Goal: Information Seeking & Learning: Compare options

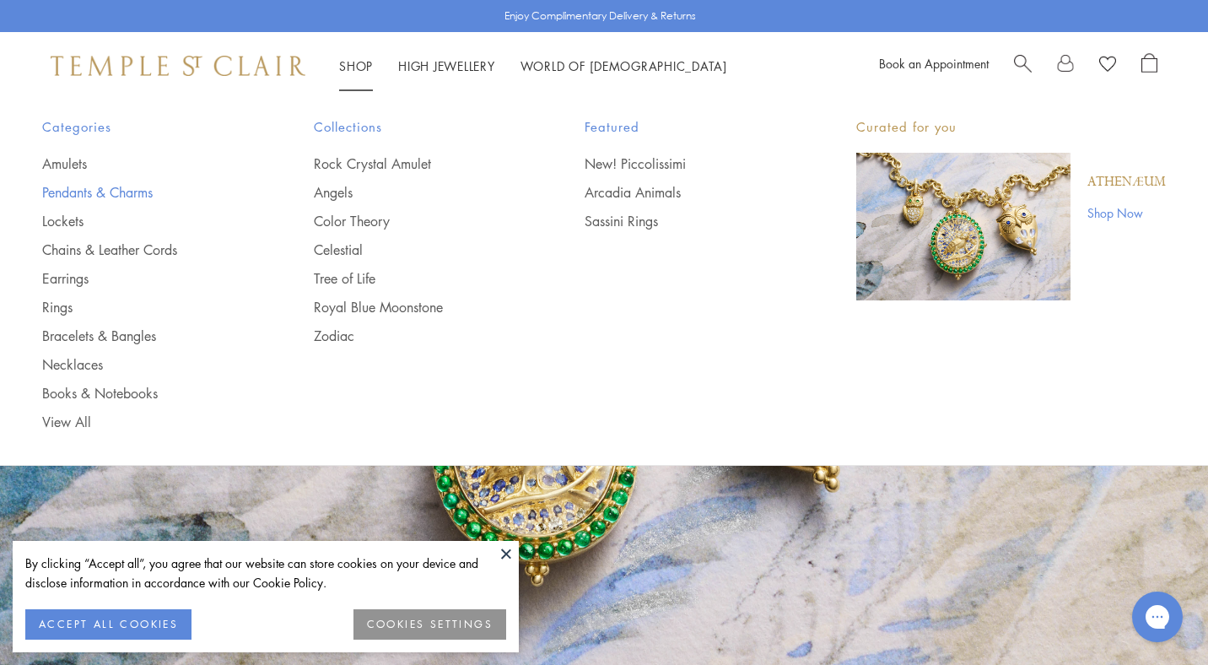
click at [79, 191] on link "Pendants & Charms" at bounding box center [144, 192] width 204 height 19
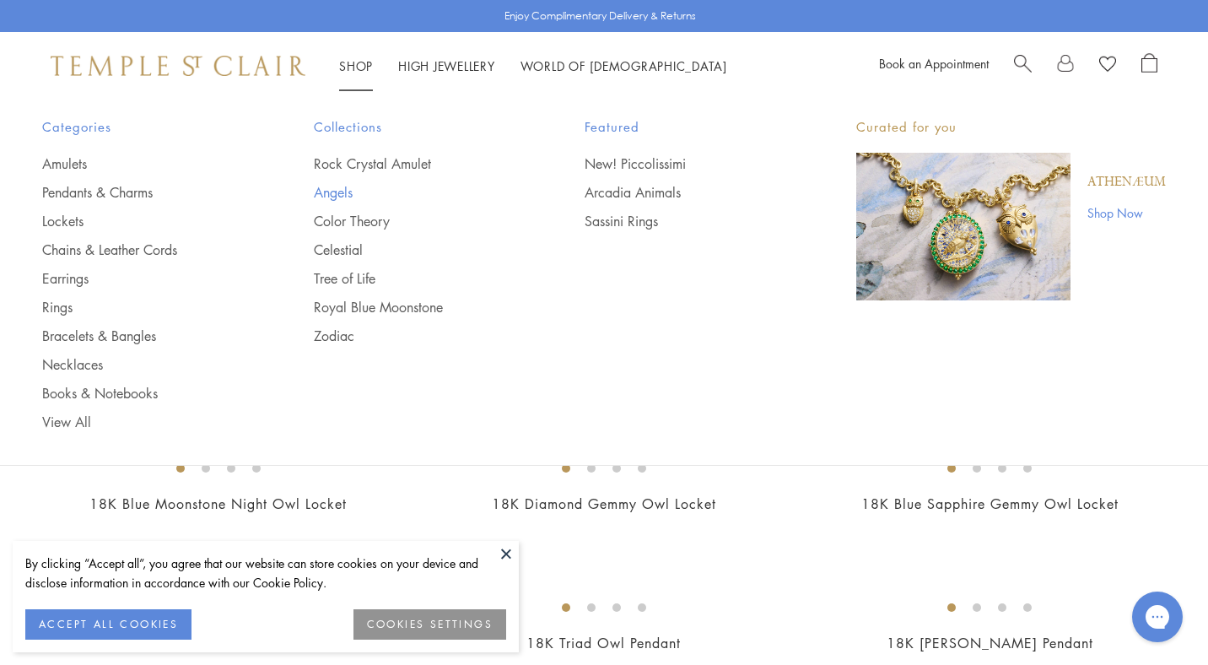
click at [344, 189] on link "Angels" at bounding box center [416, 192] width 204 height 19
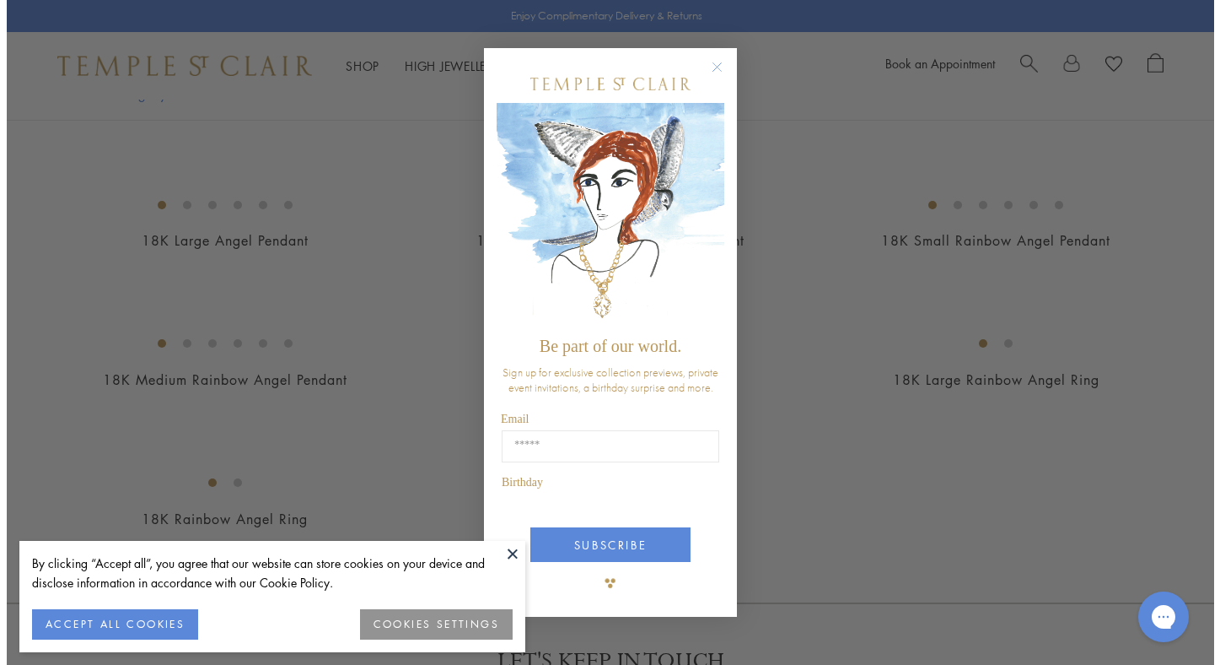
scroll to position [908, 0]
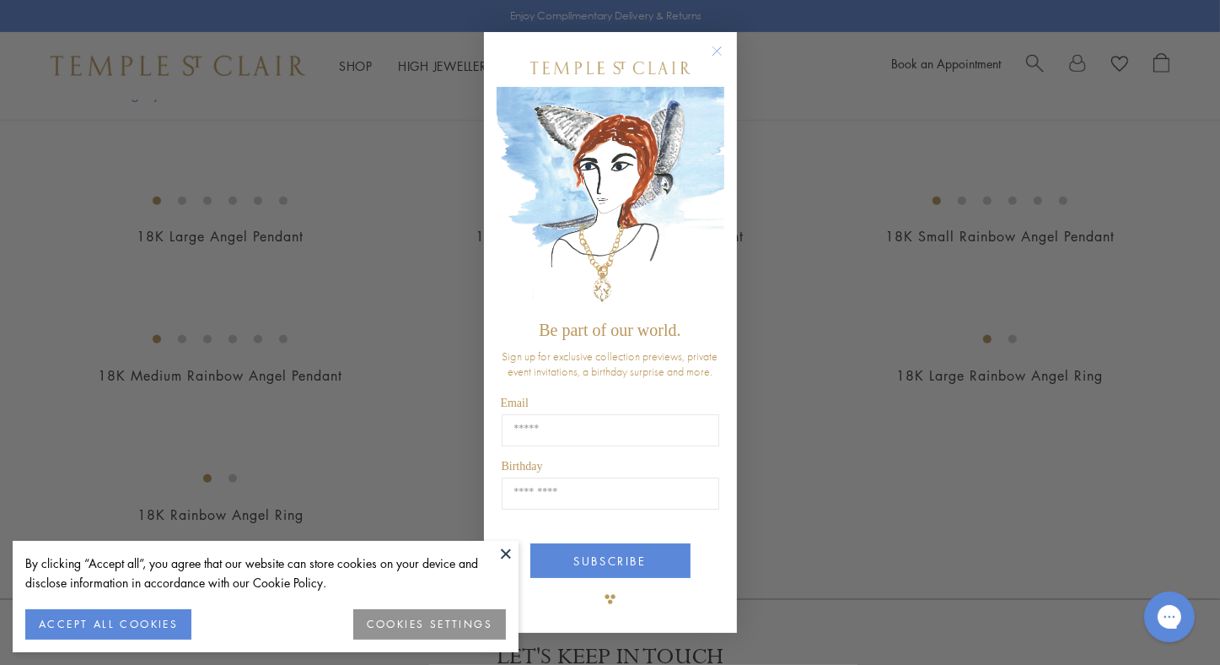
click at [717, 51] on icon "Close dialog" at bounding box center [717, 51] width 8 height 8
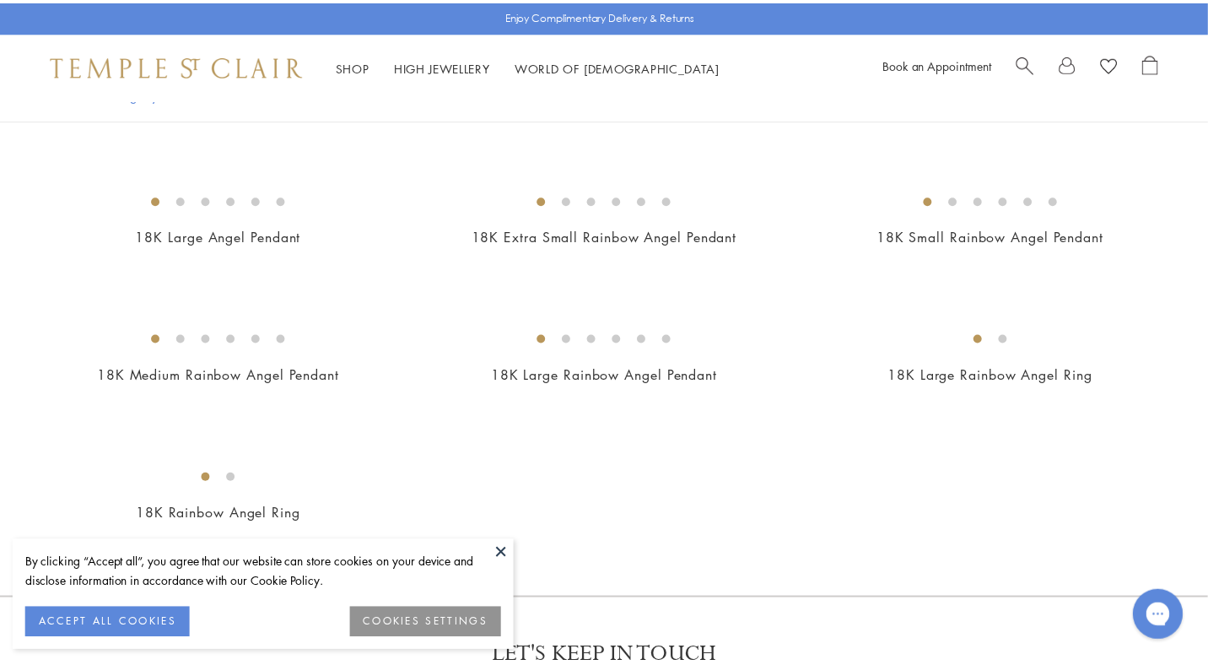
scroll to position [903, 0]
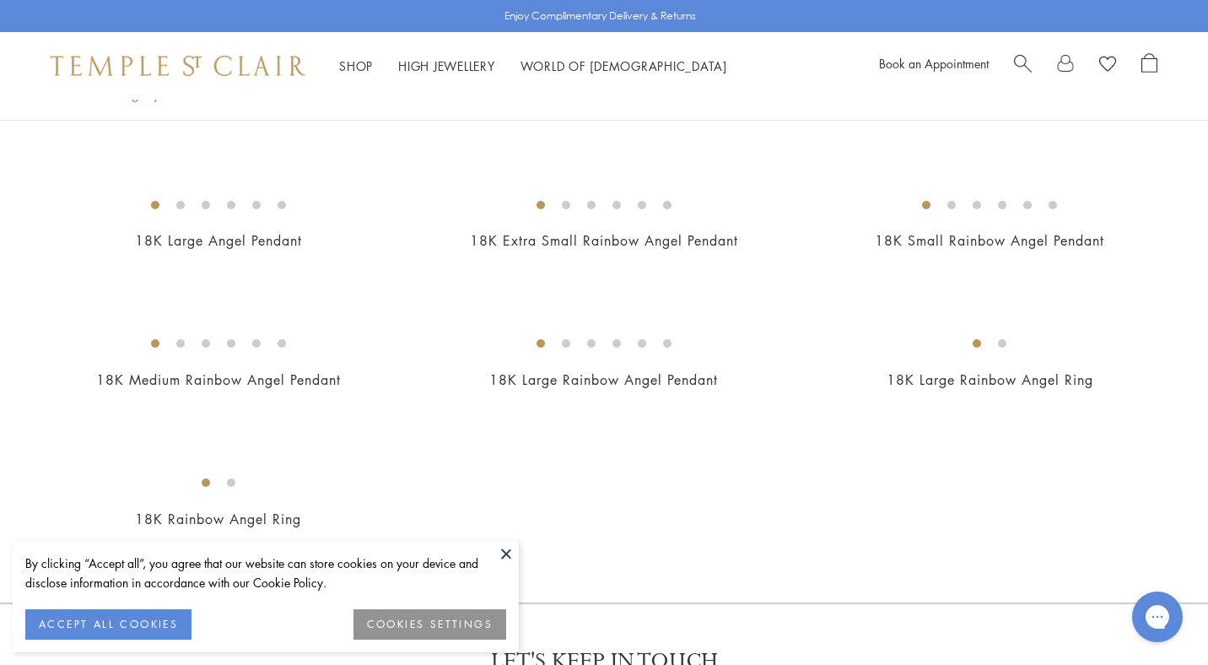
click at [0, 0] on img at bounding box center [0, 0] width 0 height 0
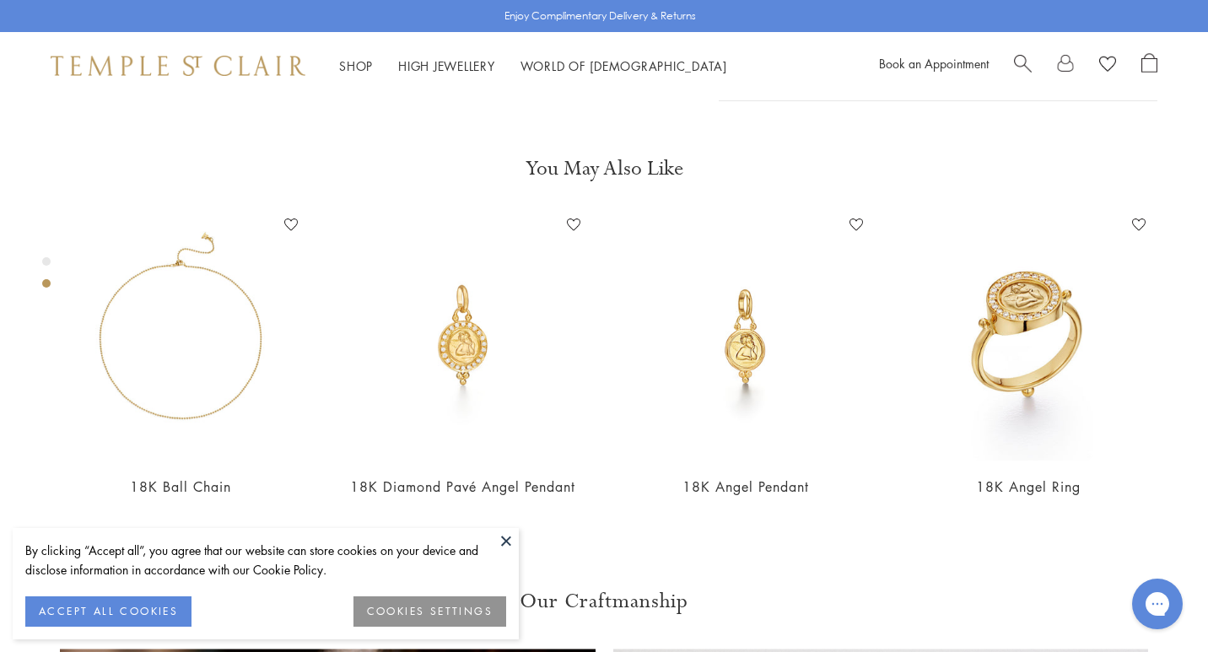
scroll to position [612, 0]
click at [752, 21] on button "Product Details" at bounding box center [938, 2] width 439 height 38
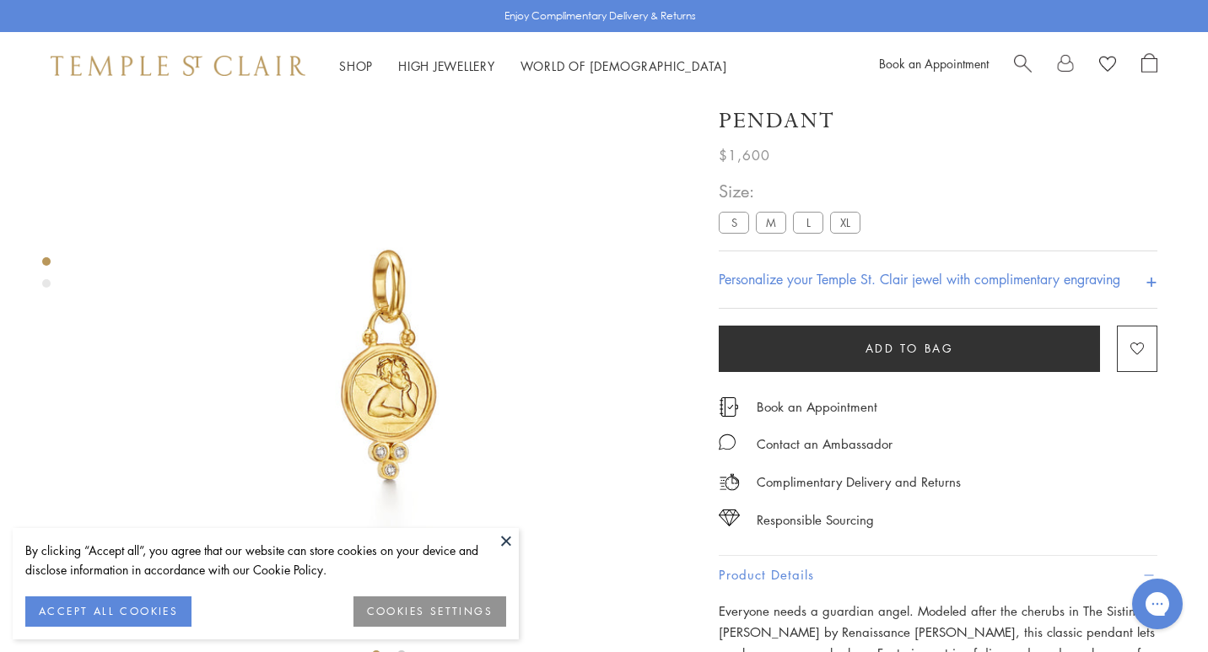
scroll to position [0, 0]
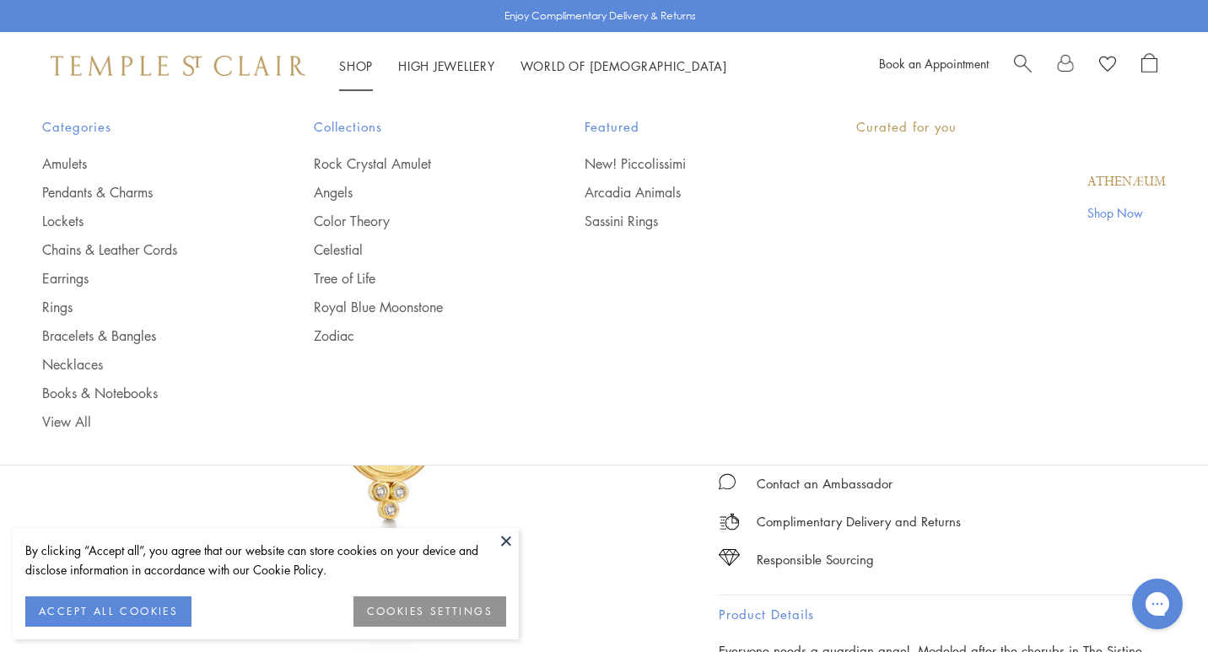
click at [364, 67] on link "Shop Shop" at bounding box center [356, 65] width 34 height 17
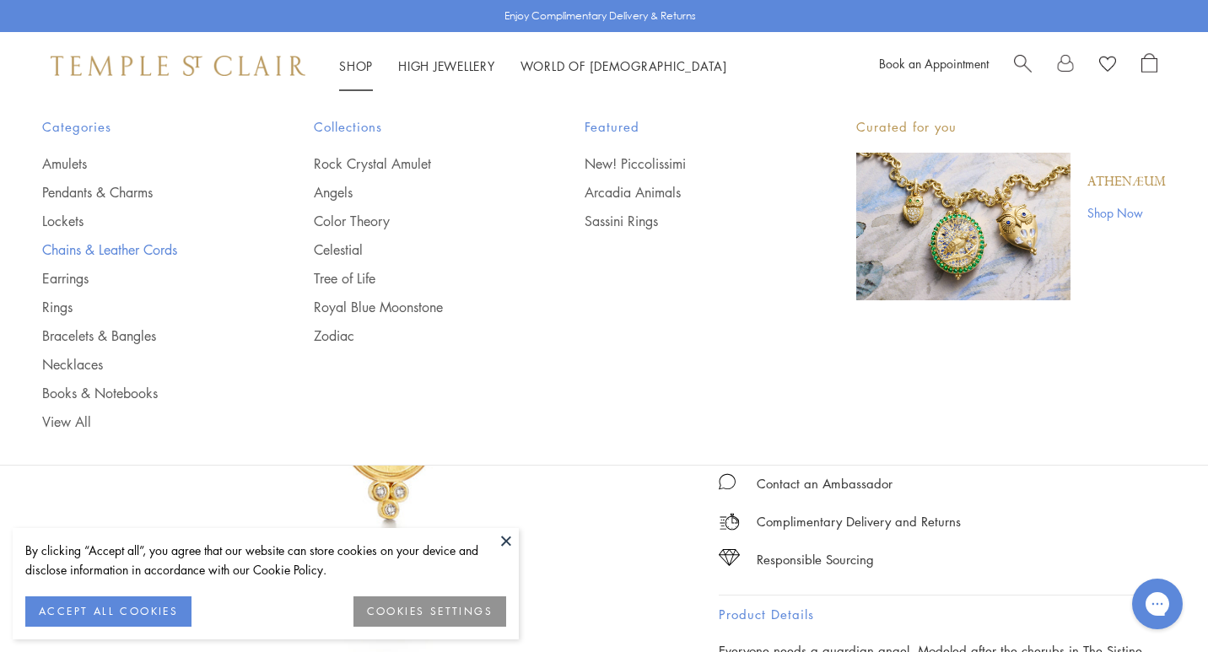
click at [73, 254] on link "Chains & Leather Cords" at bounding box center [144, 249] width 204 height 19
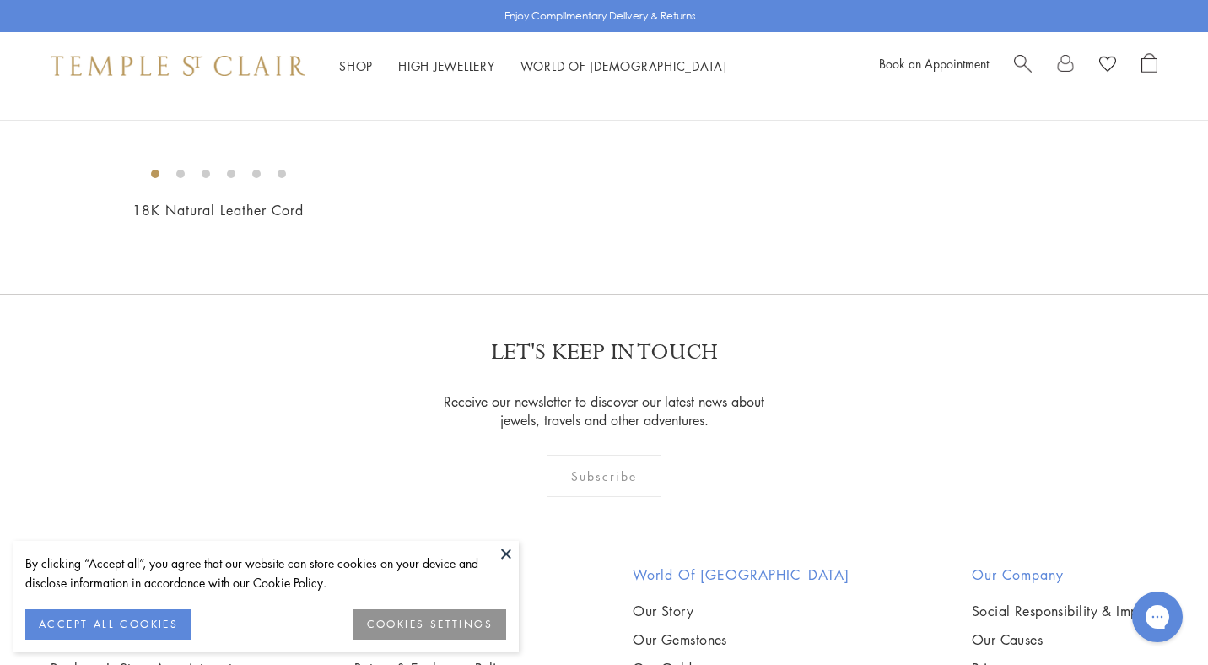
scroll to position [1129, 0]
click at [0, 0] on img at bounding box center [0, 0] width 0 height 0
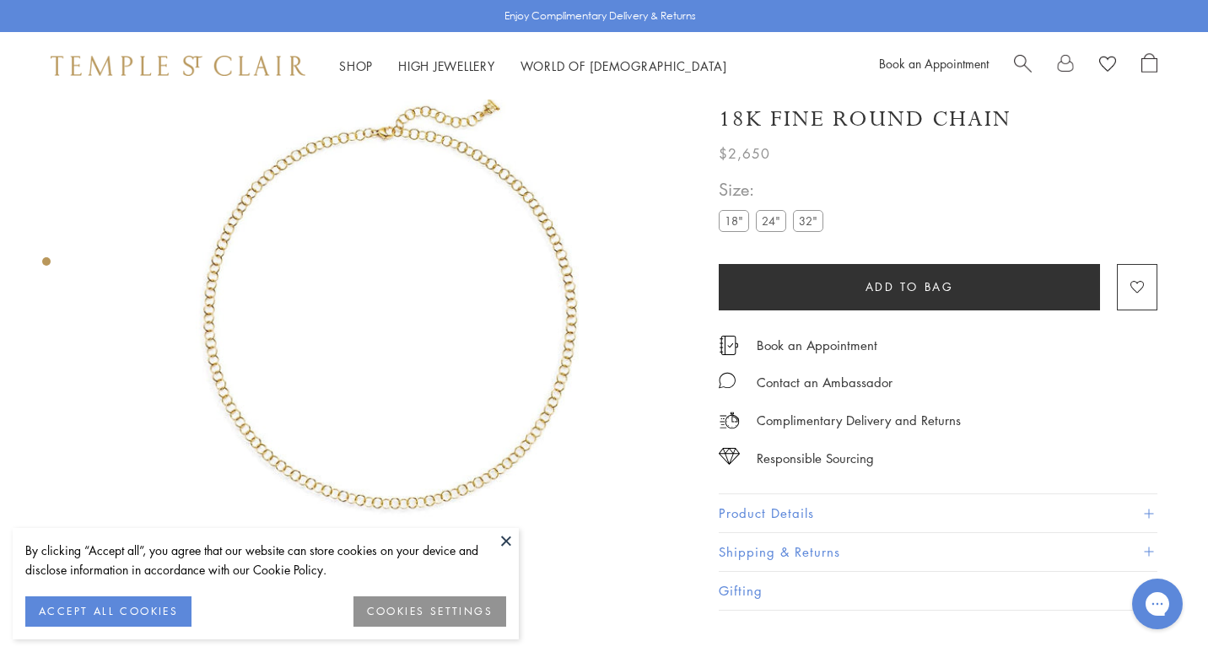
scroll to position [100, 0]
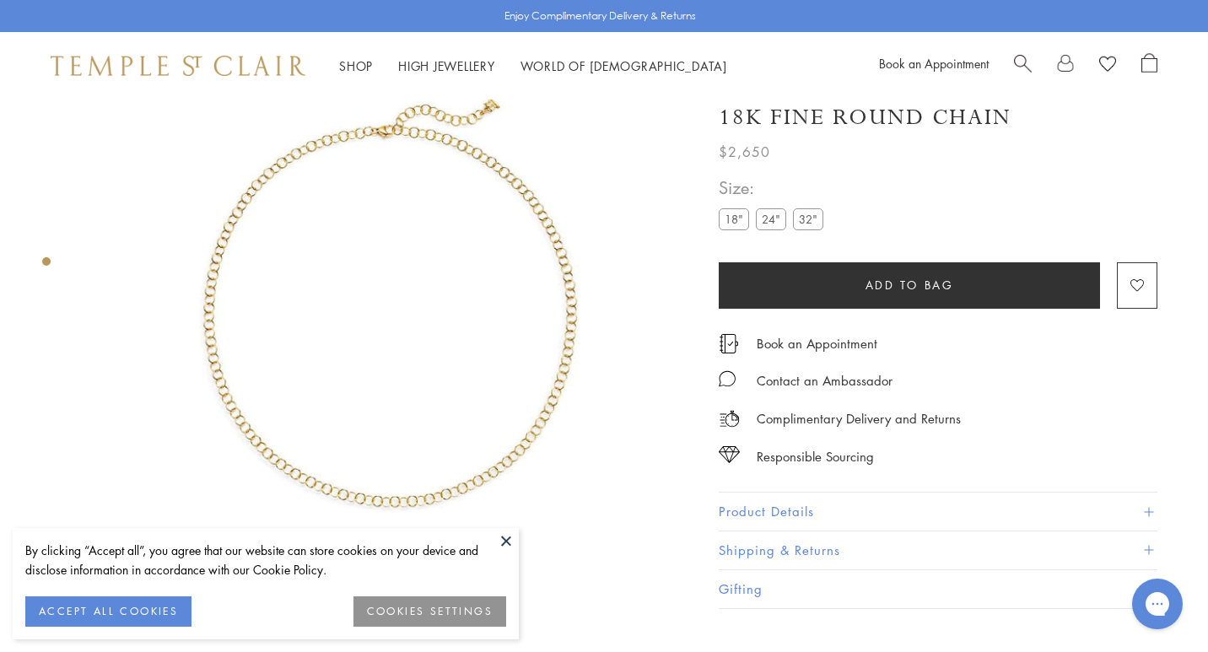
click at [773, 225] on label "24"" at bounding box center [771, 219] width 30 height 21
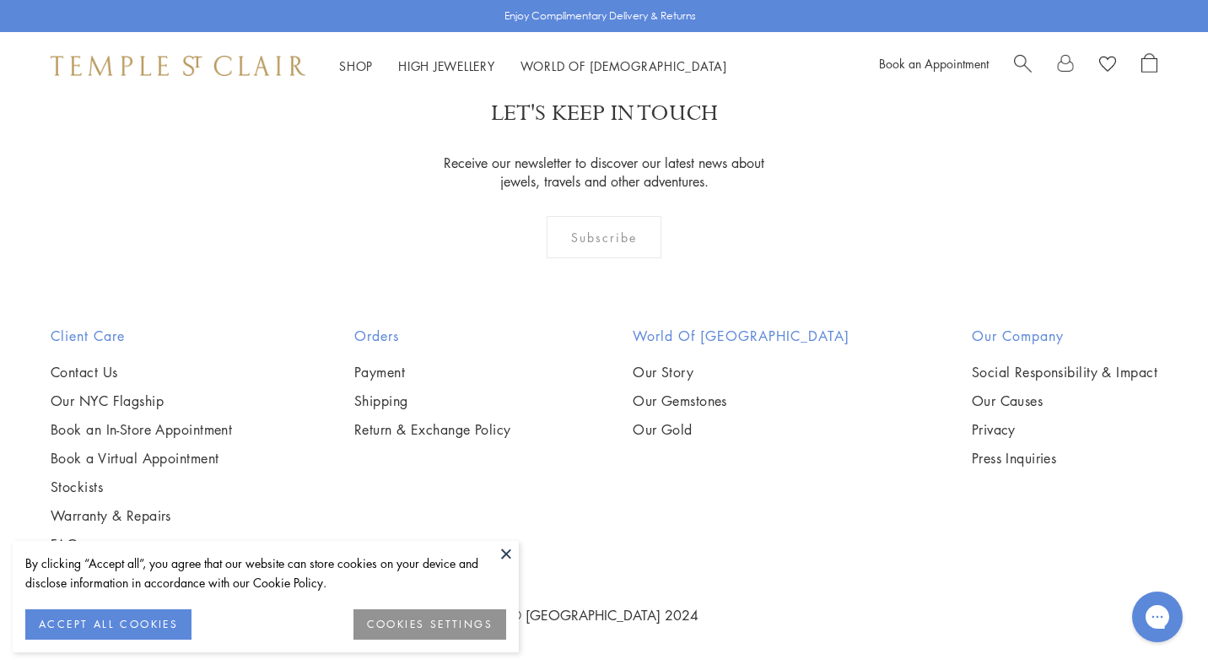
scroll to position [2073, 0]
click at [0, 0] on img at bounding box center [0, 0] width 0 height 0
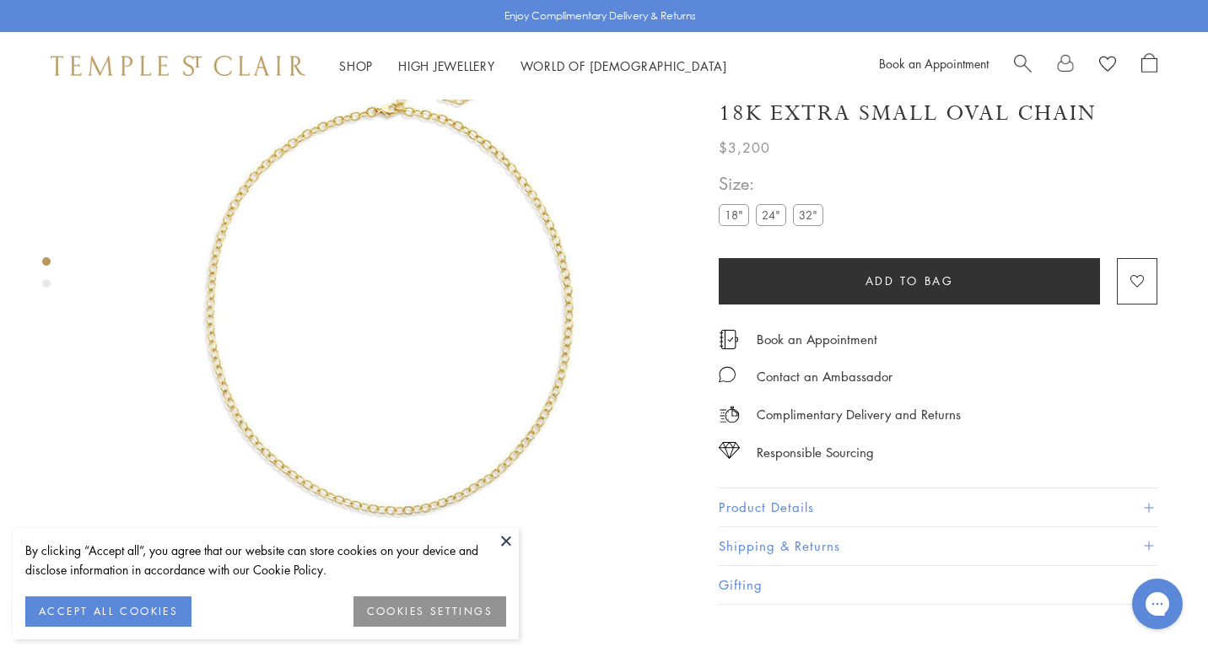
click at [776, 230] on ul "18" 24" 32"" at bounding box center [774, 217] width 111 height 25
click at [775, 226] on label "24"" at bounding box center [771, 215] width 30 height 21
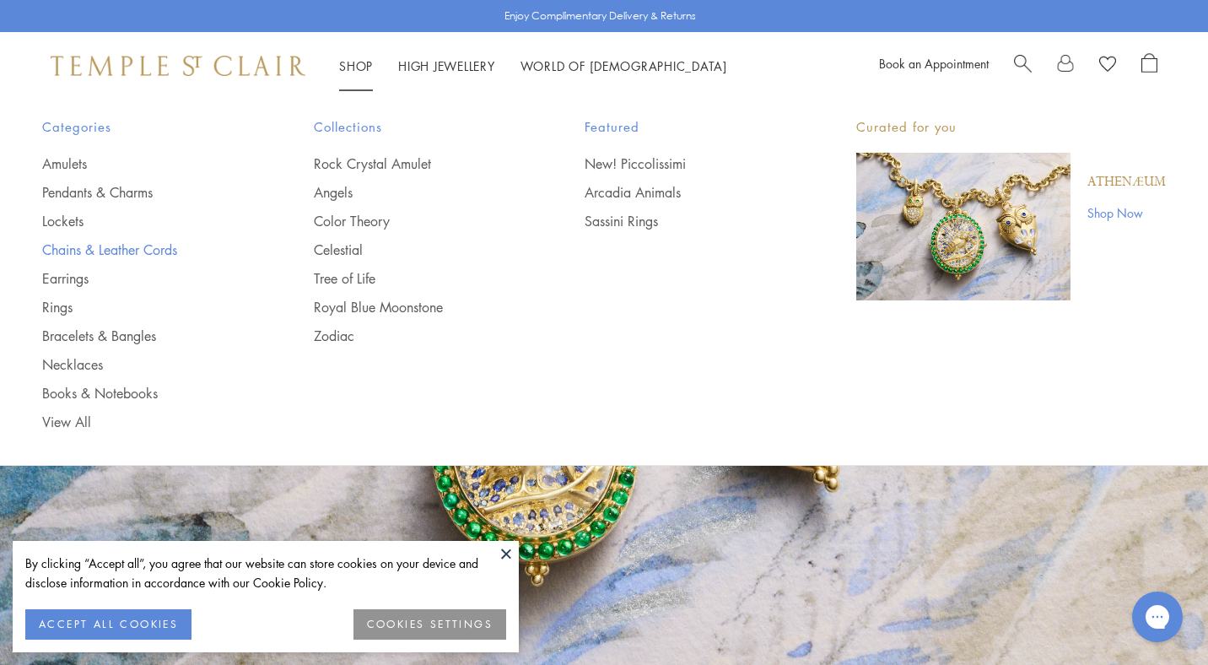
click at [84, 256] on link "Chains & Leather Cords" at bounding box center [144, 249] width 204 height 19
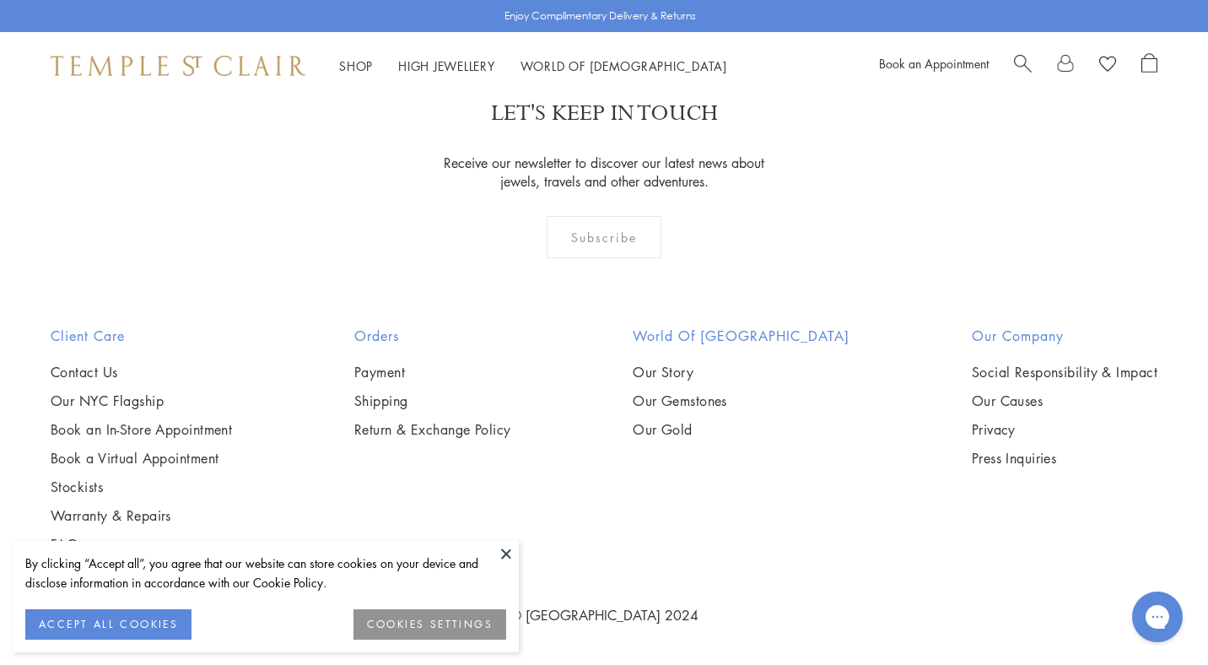
scroll to position [1645, 0]
click at [0, 0] on img at bounding box center [0, 0] width 0 height 0
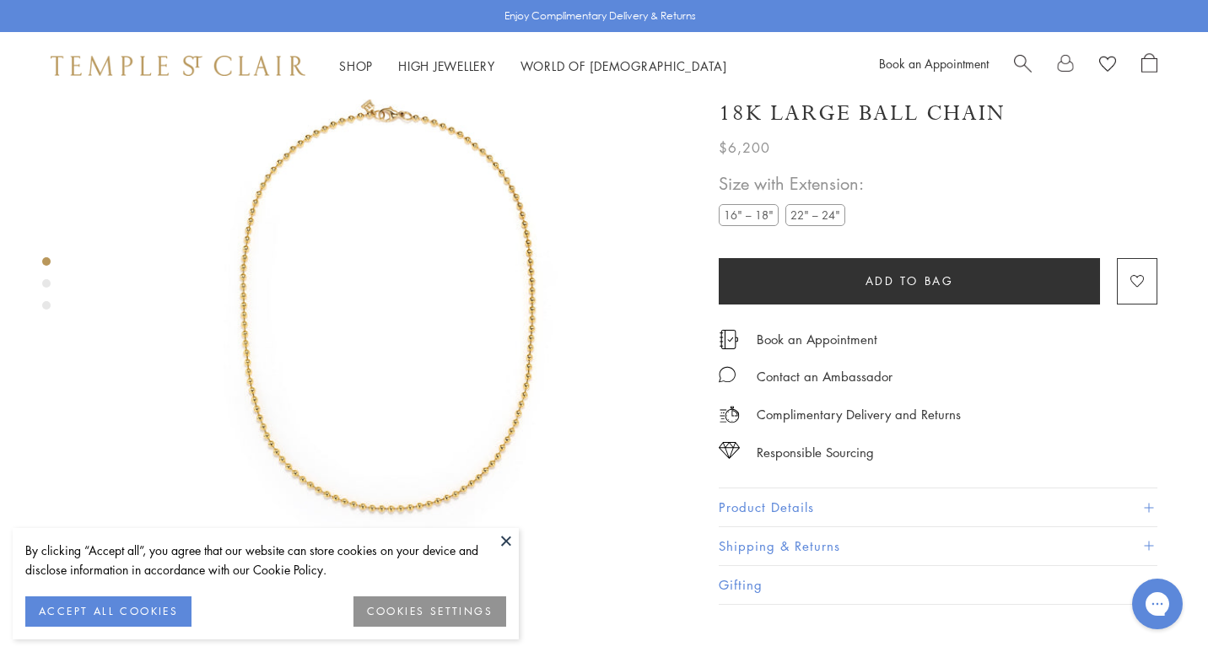
click at [806, 226] on label "22" – 24"" at bounding box center [815, 215] width 60 height 21
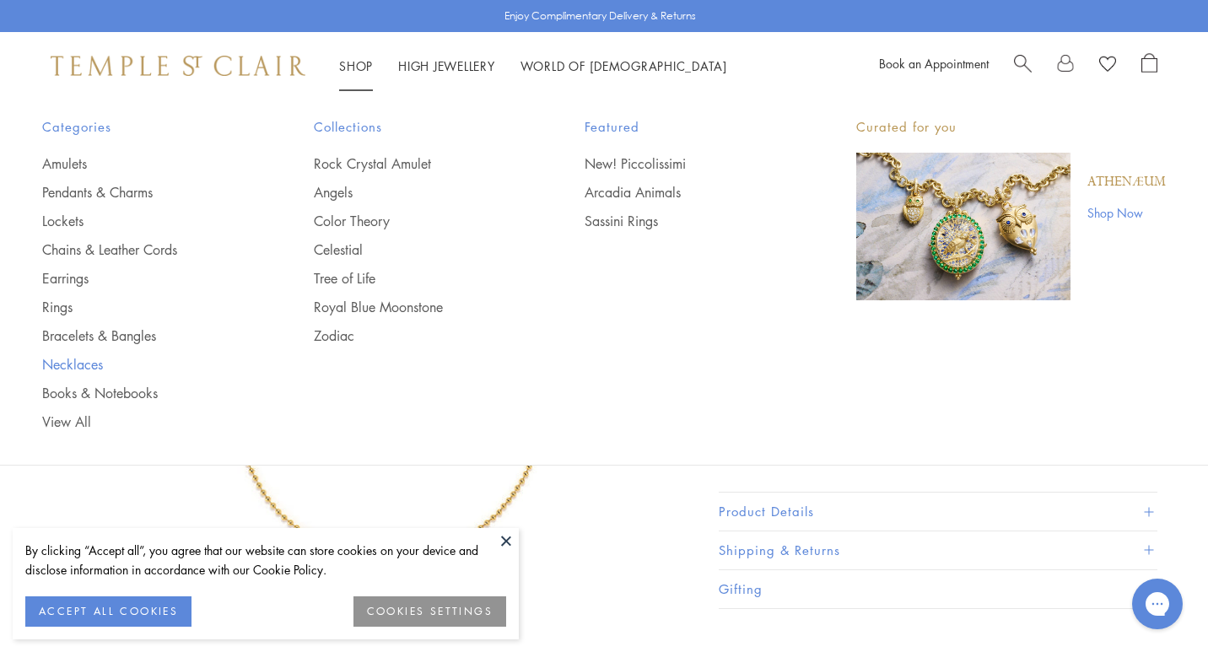
click at [67, 356] on link "Necklaces" at bounding box center [144, 364] width 204 height 19
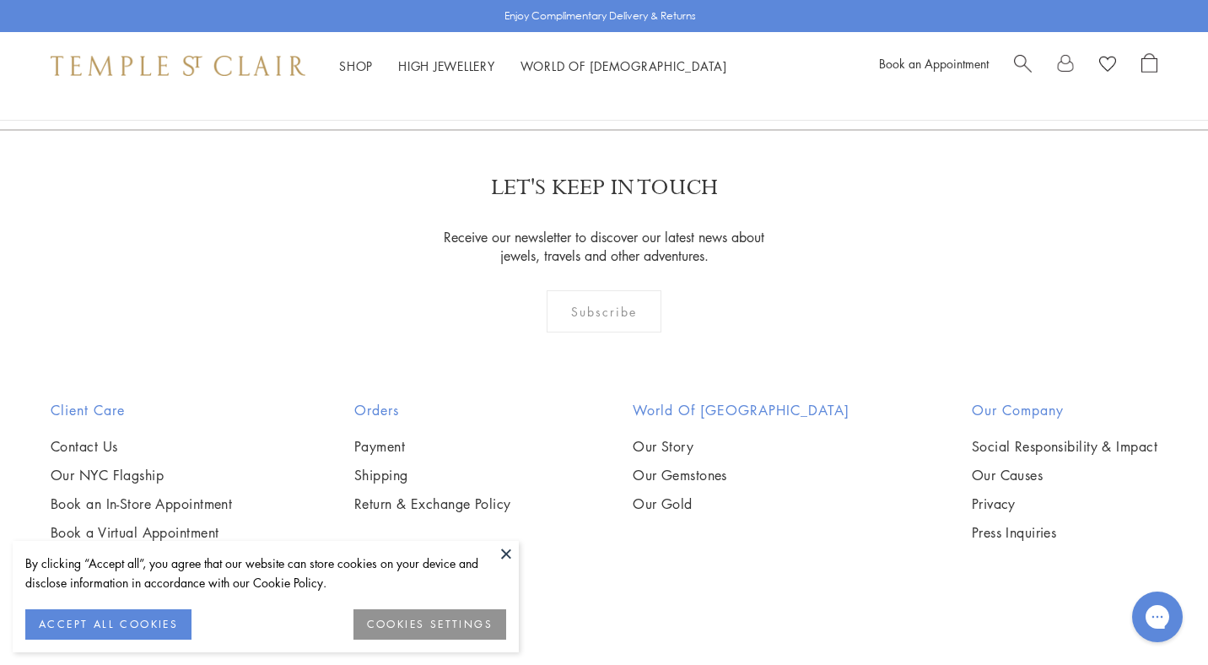
scroll to position [2137, 0]
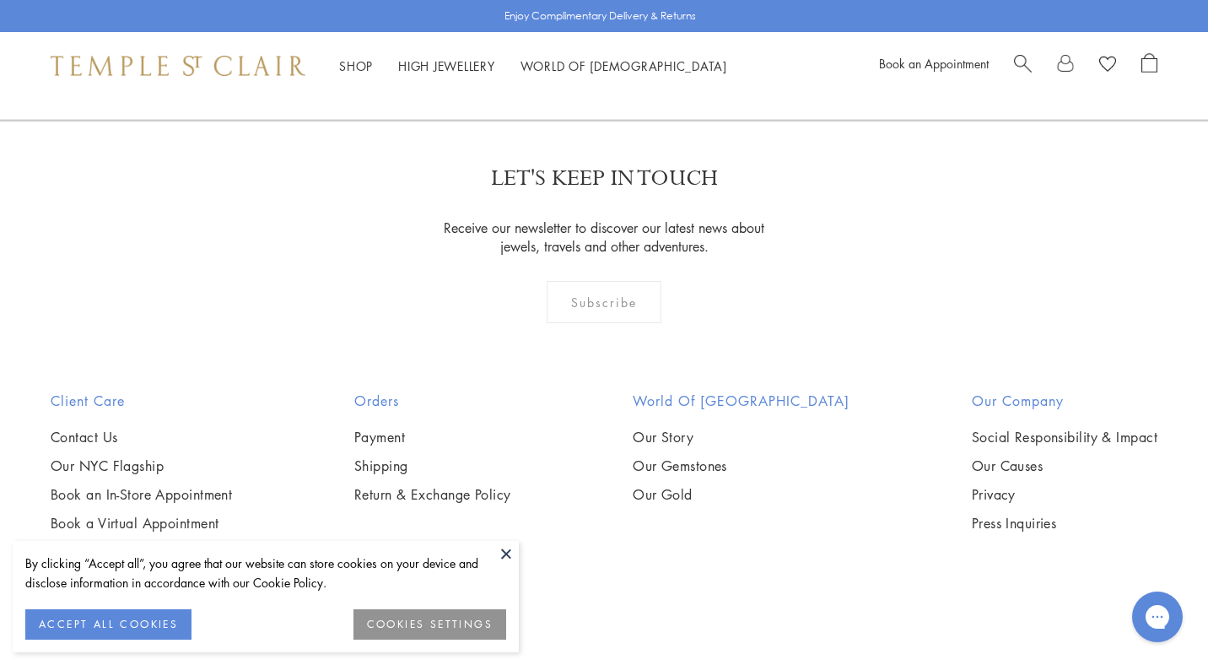
click at [0, 0] on img at bounding box center [0, 0] width 0 height 0
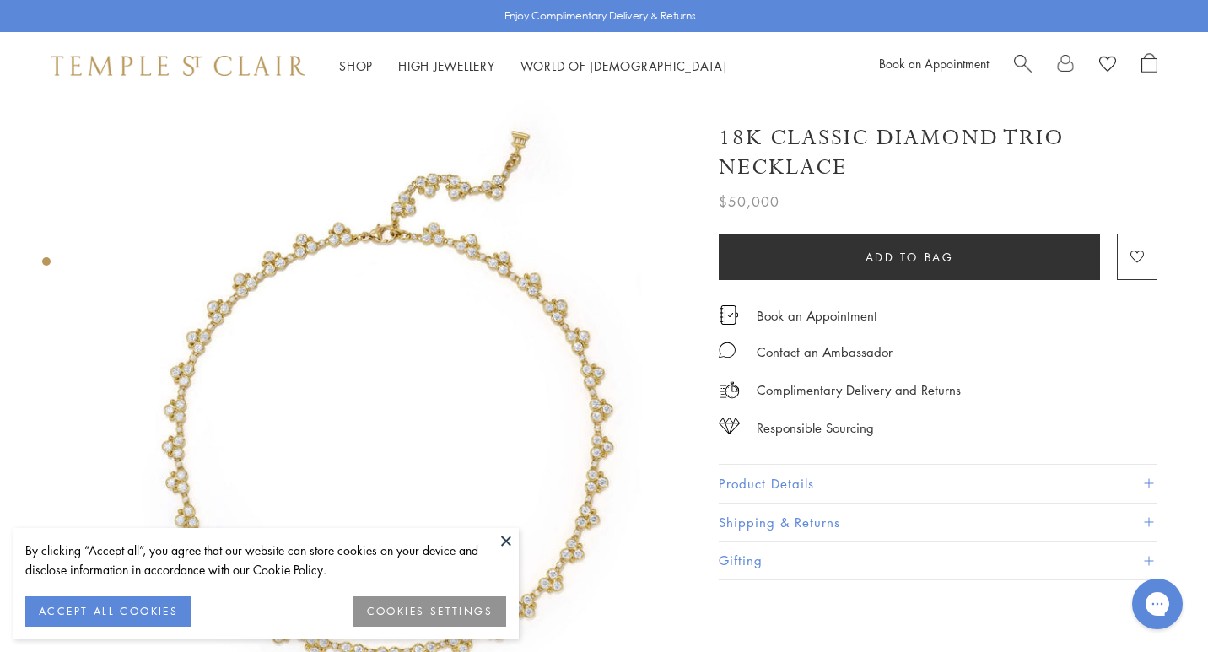
click at [781, 477] on button "Product Details" at bounding box center [938, 484] width 439 height 38
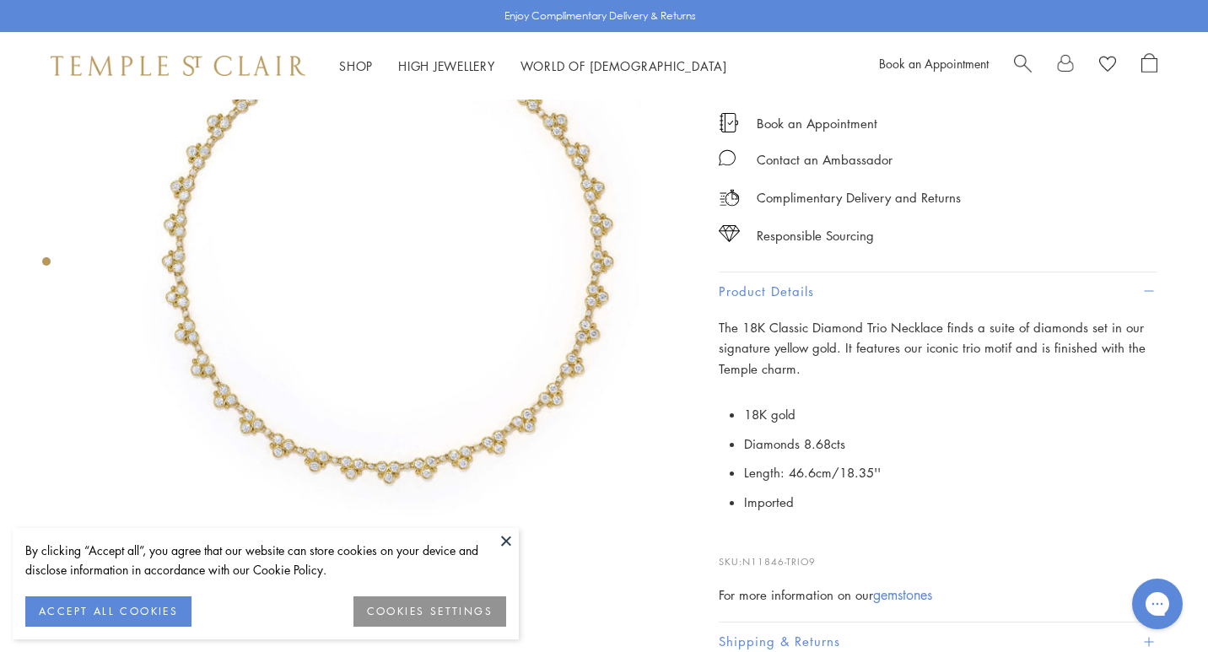
scroll to position [186, 0]
click at [13, 303] on div at bounding box center [372, 218] width 744 height 609
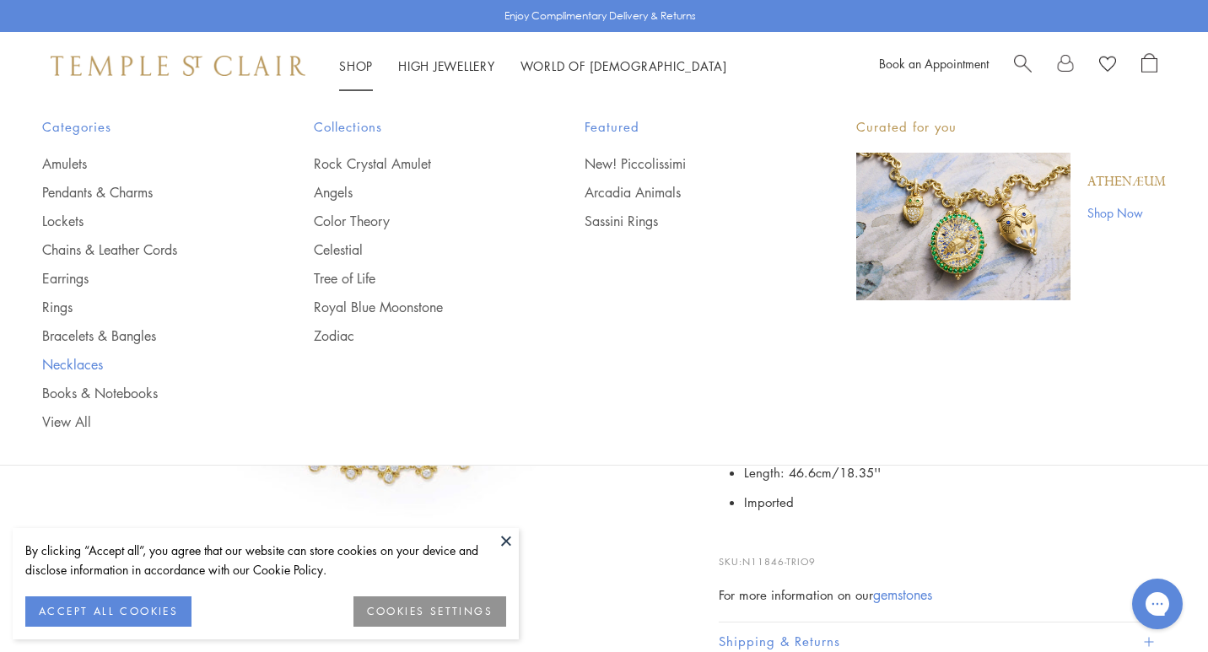
click at [67, 357] on link "Necklaces" at bounding box center [144, 364] width 204 height 19
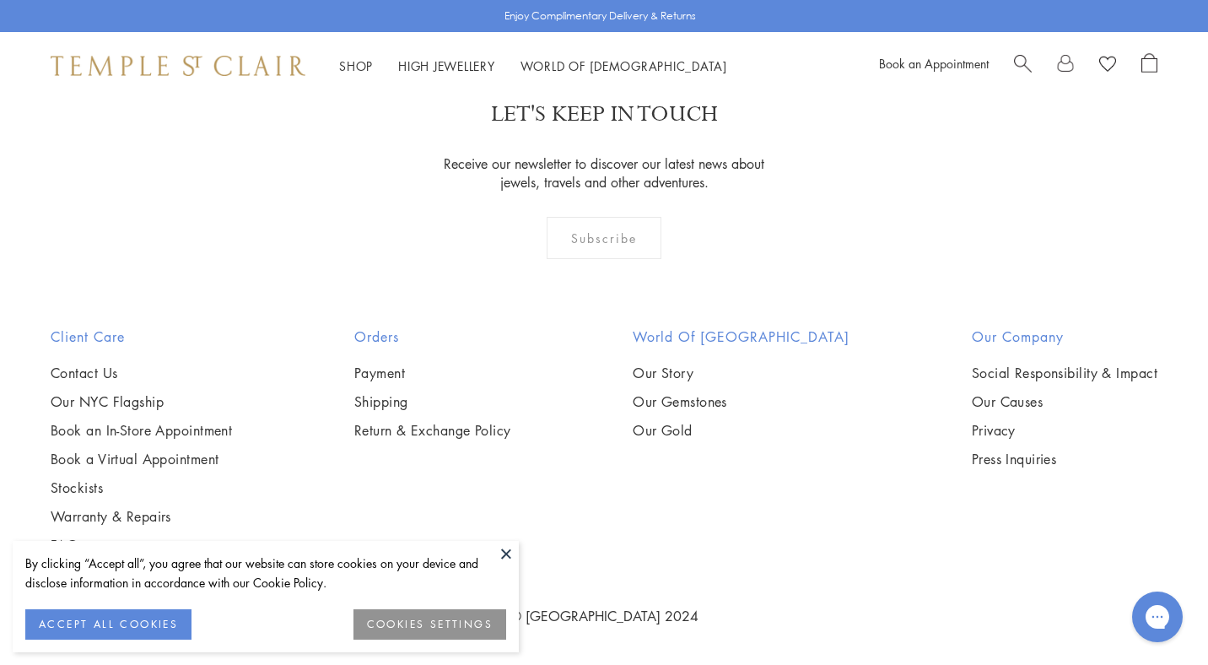
scroll to position [3458, 0]
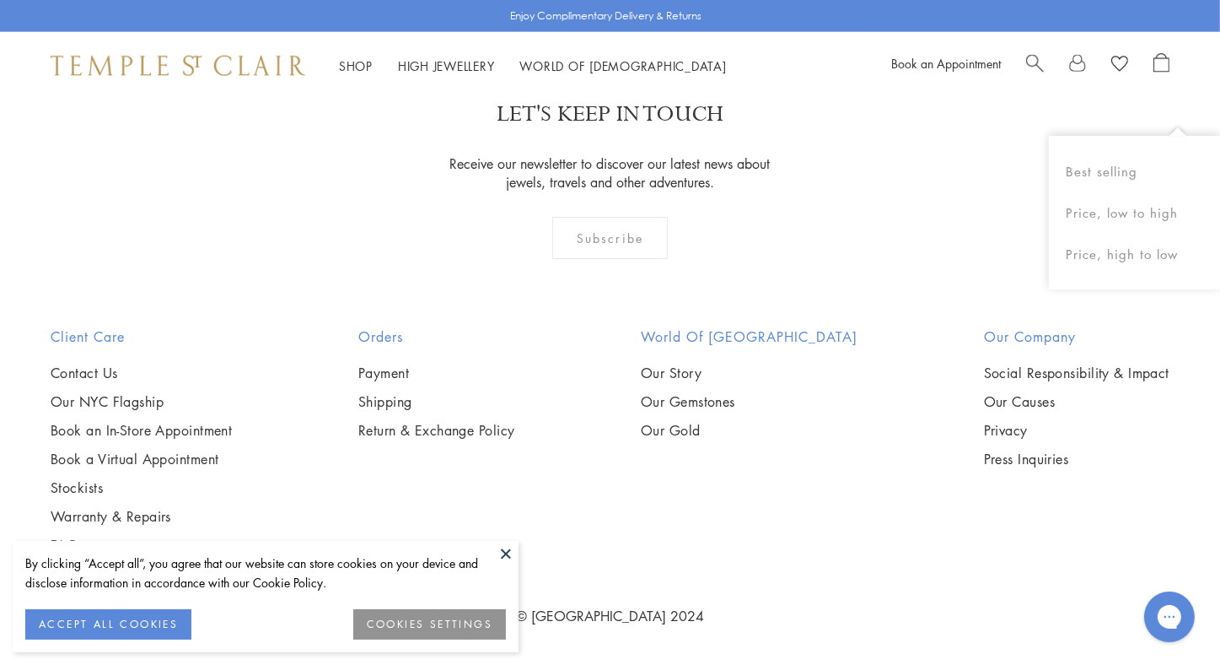
click at [1190, 94] on div "Shop Shop Categories Amulets Pendants & Charms Lockets Chains & Leather Cords E…" at bounding box center [610, 65] width 1220 height 67
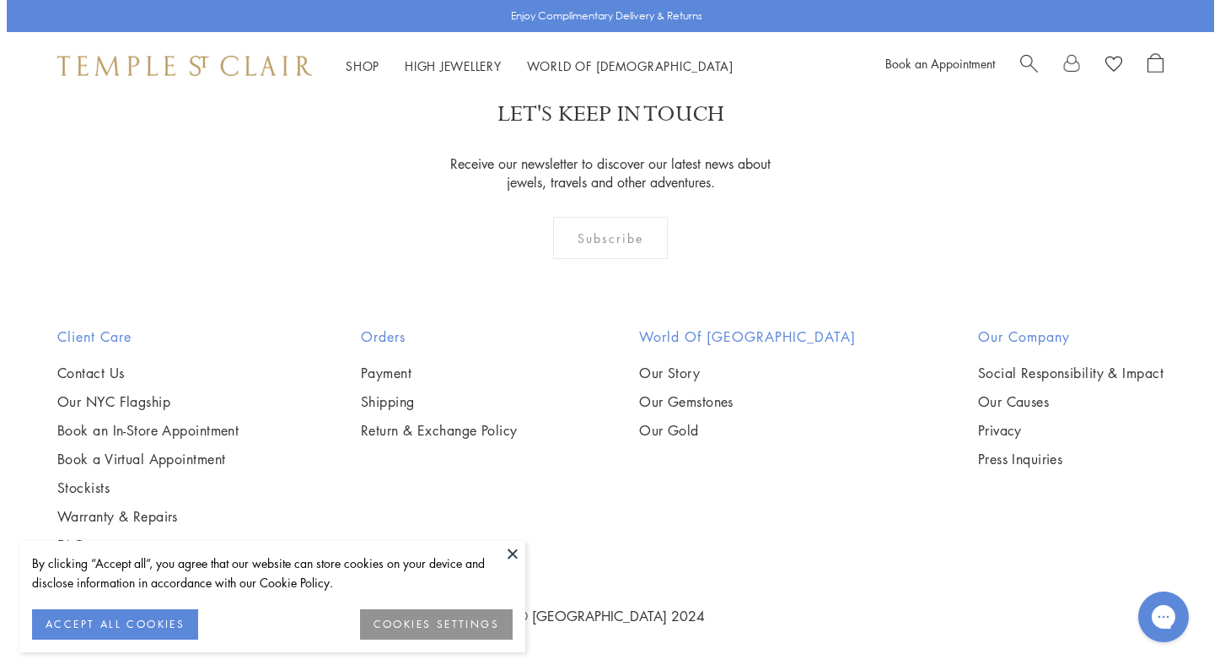
scroll to position [3489, 0]
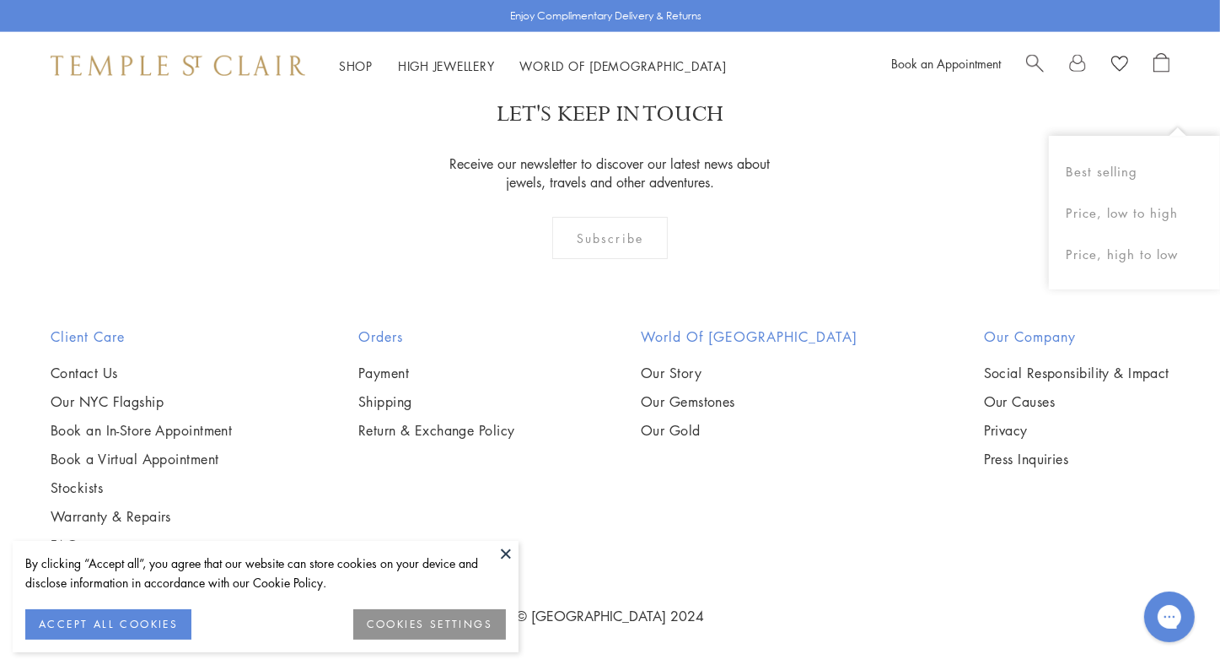
click at [0, 0] on img at bounding box center [0, 0] width 0 height 0
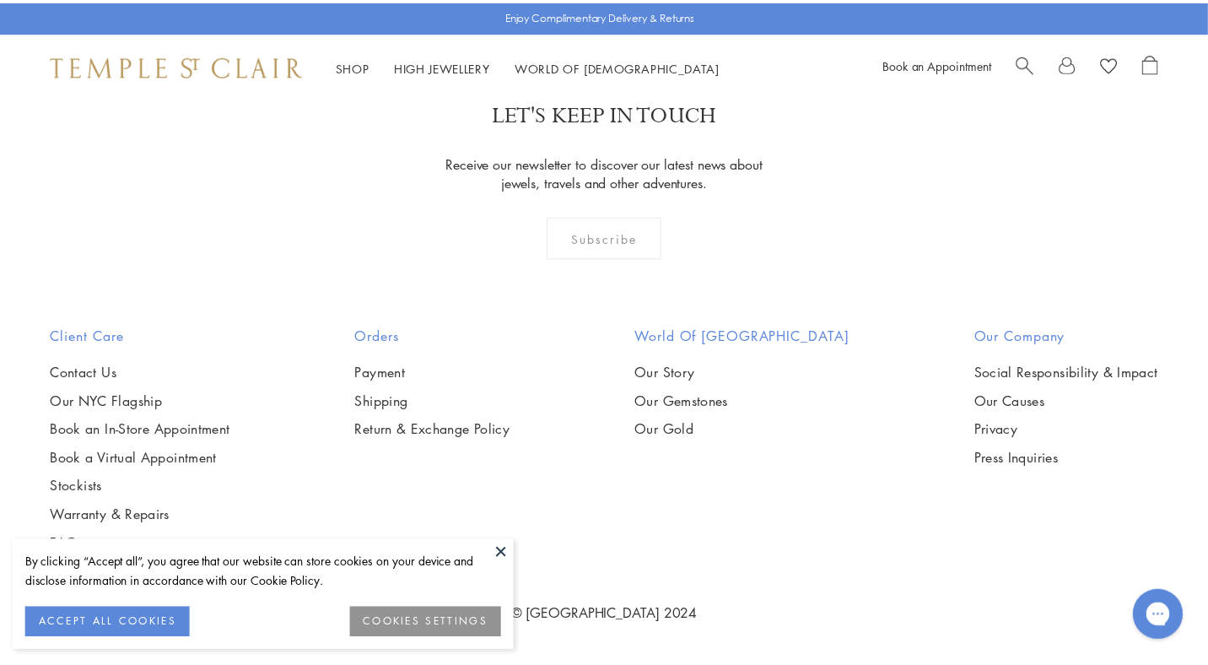
scroll to position [3458, 0]
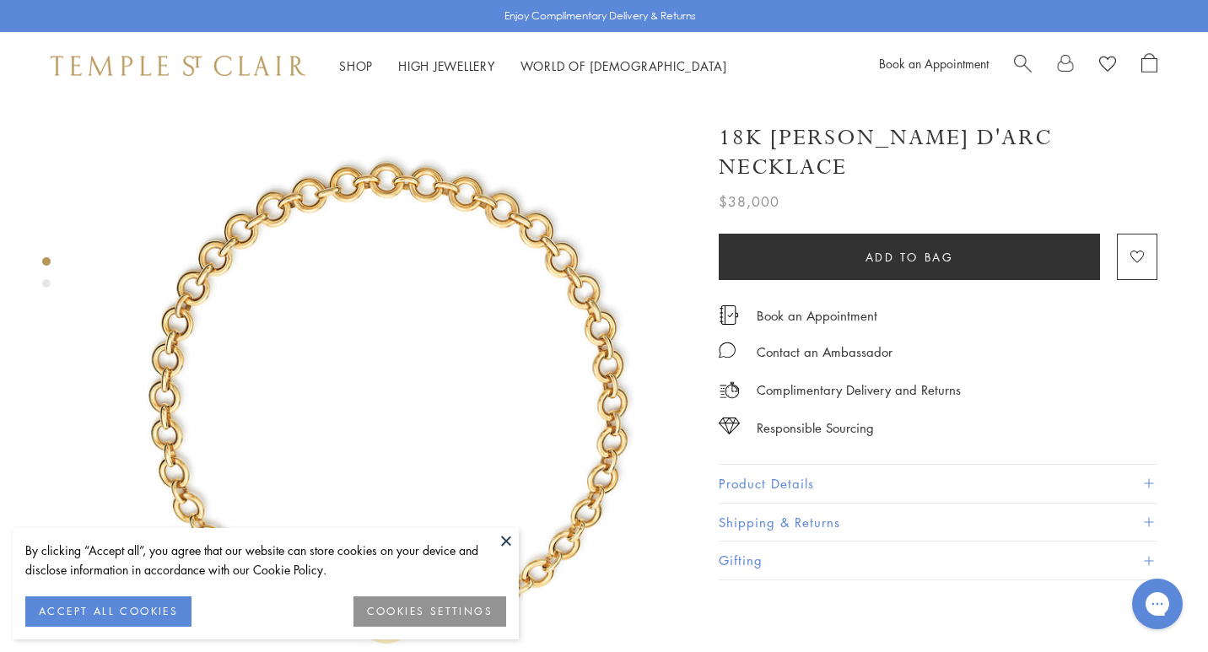
click at [796, 465] on button "Product Details" at bounding box center [938, 484] width 439 height 38
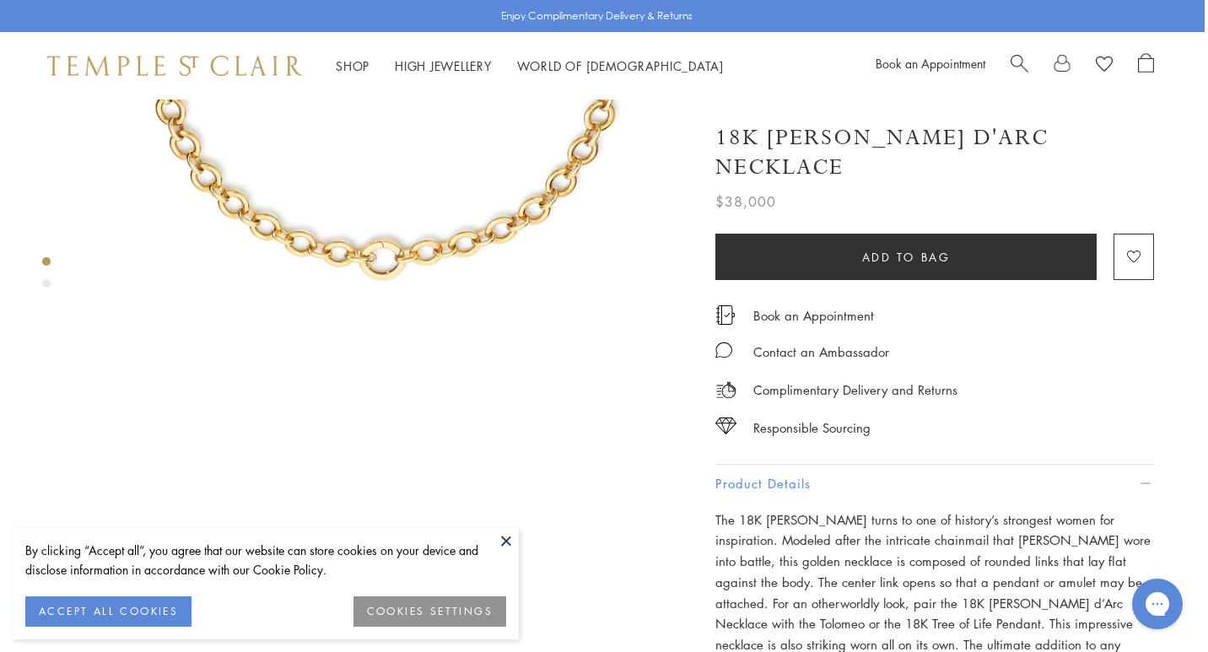
scroll to position [361, 3]
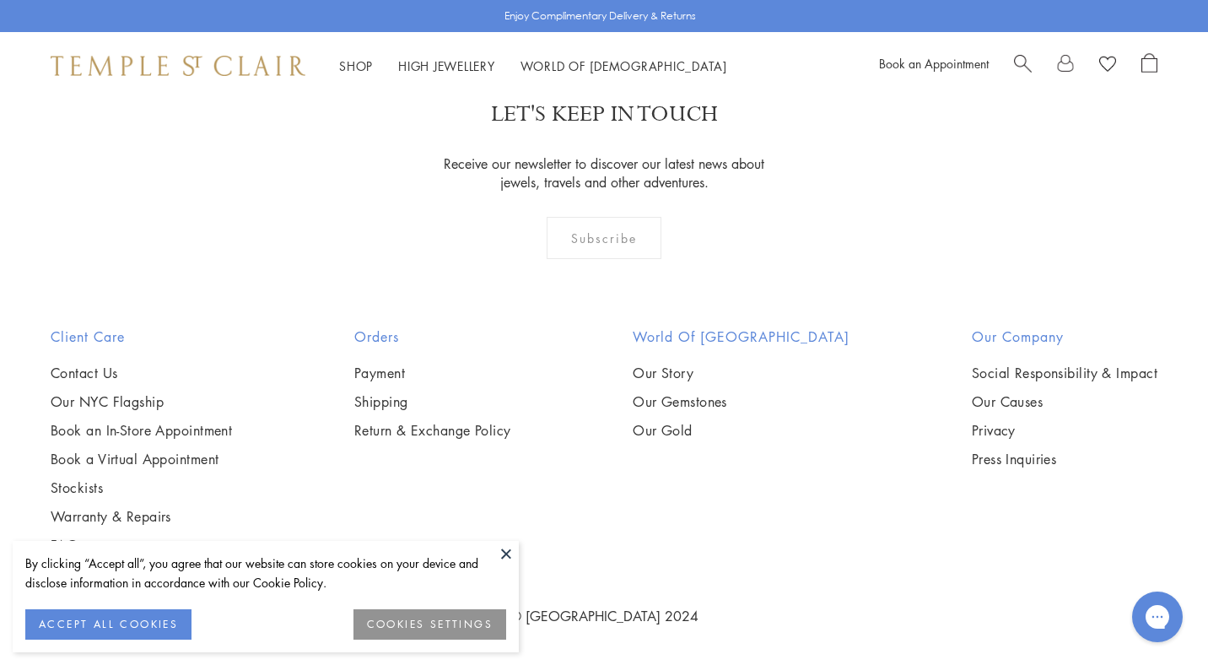
scroll to position [5797, 0]
click at [0, 0] on img at bounding box center [0, 0] width 0 height 0
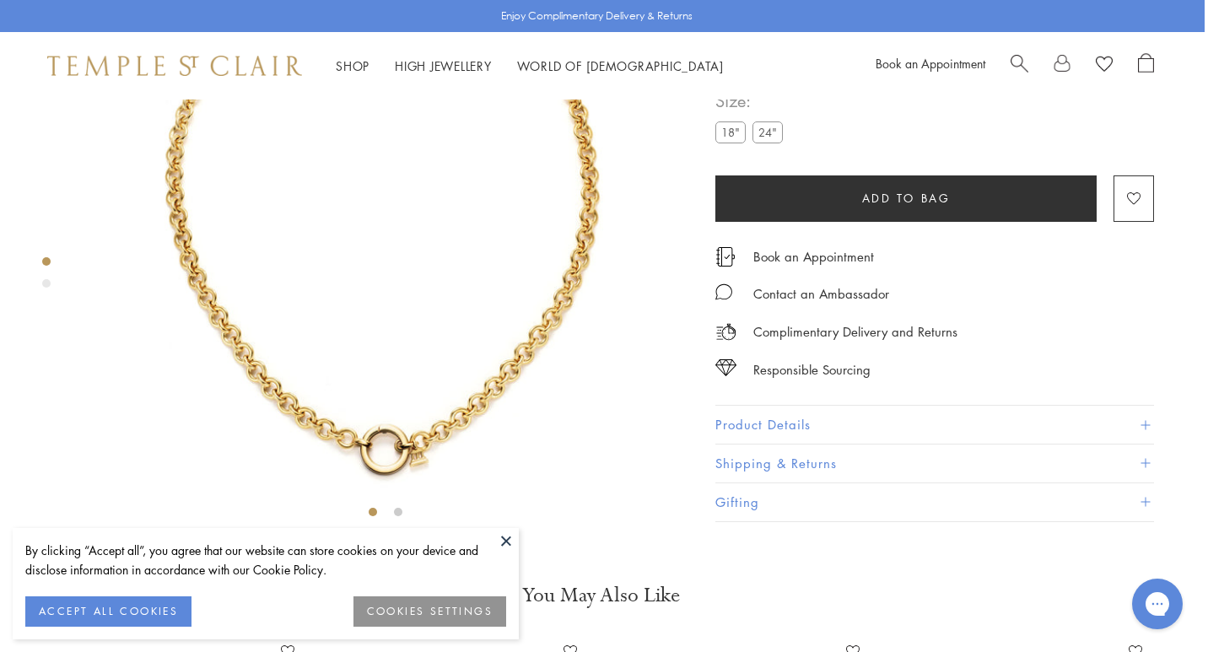
scroll to position [182, 3]
click at [1172, 240] on div "18K Small Jean d'Arc Necklace $24,000 The 18K Small Jean d'Arc Necklace turns t…" at bounding box center [960, 219] width 489 height 605
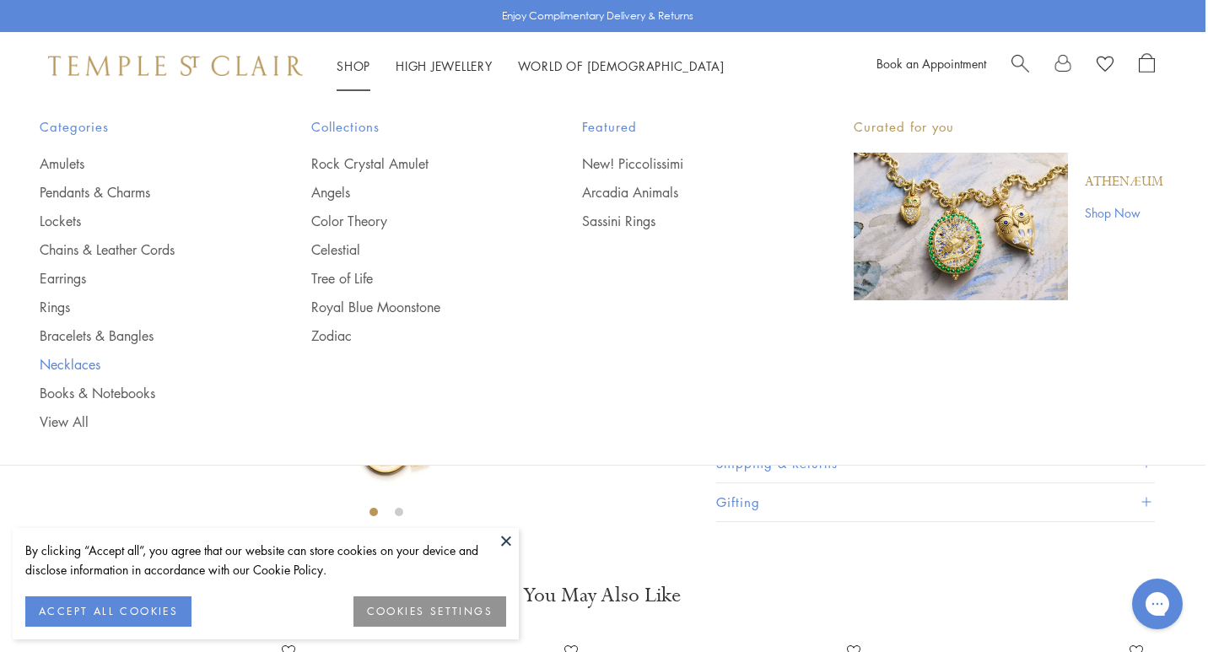
click at [69, 363] on link "Necklaces" at bounding box center [142, 364] width 204 height 19
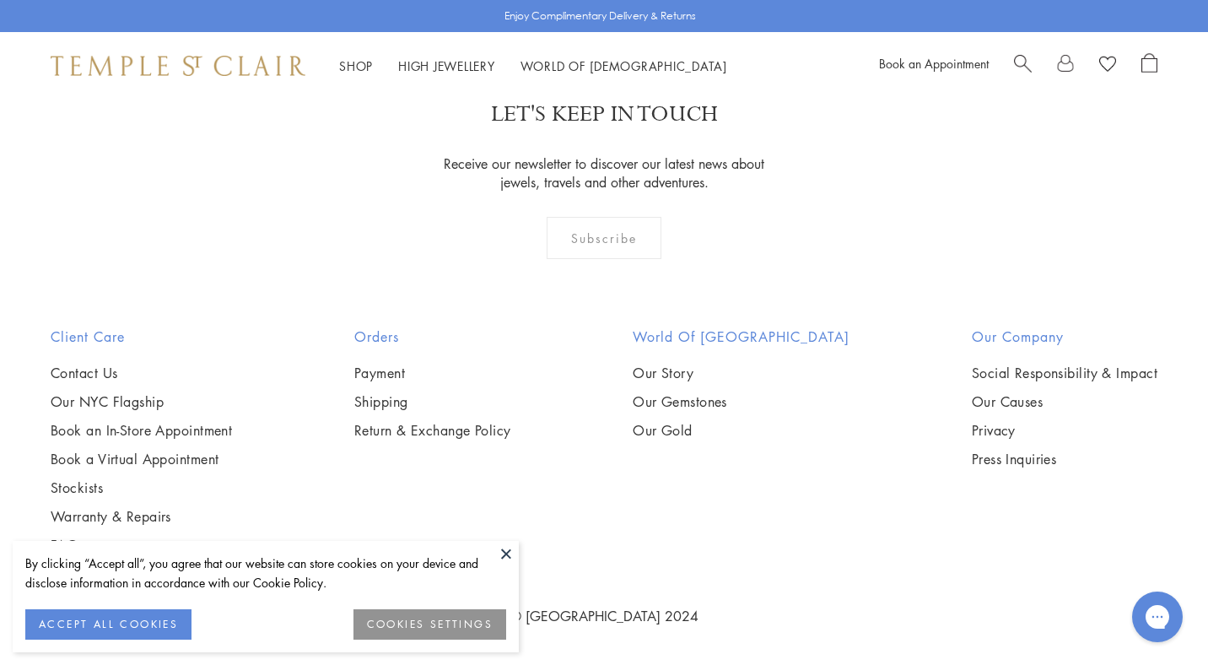
scroll to position [5819, 0]
click at [0, 0] on img at bounding box center [0, 0] width 0 height 0
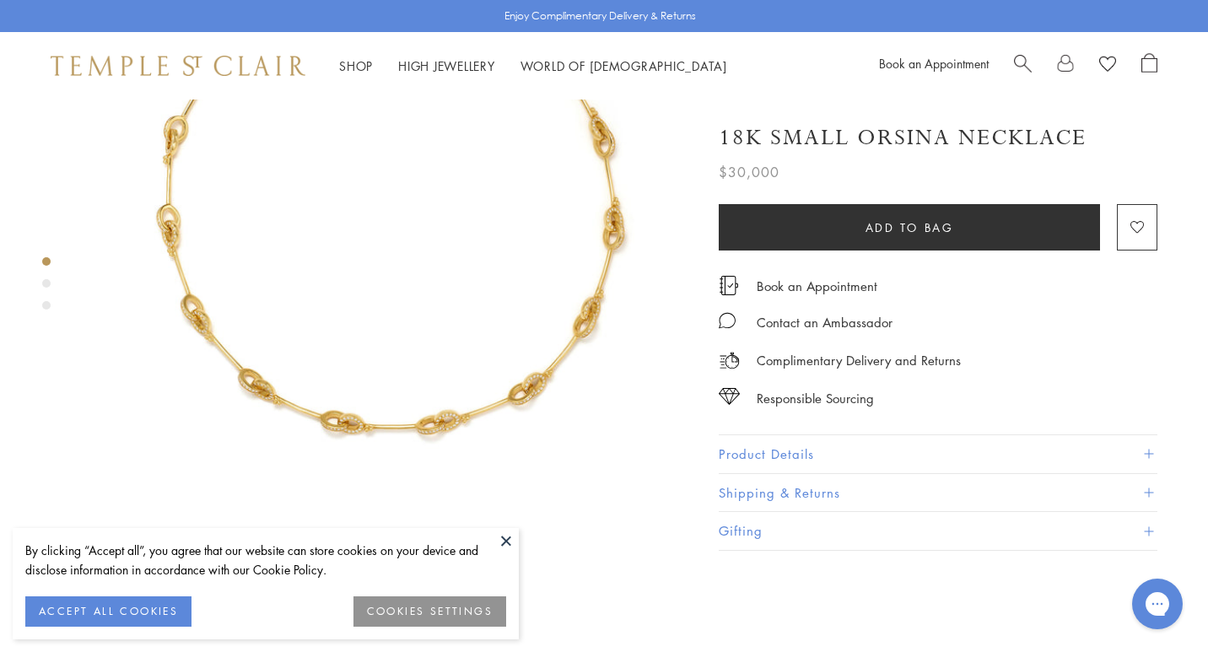
scroll to position [202, 0]
click at [757, 444] on button "Product Details" at bounding box center [938, 454] width 439 height 38
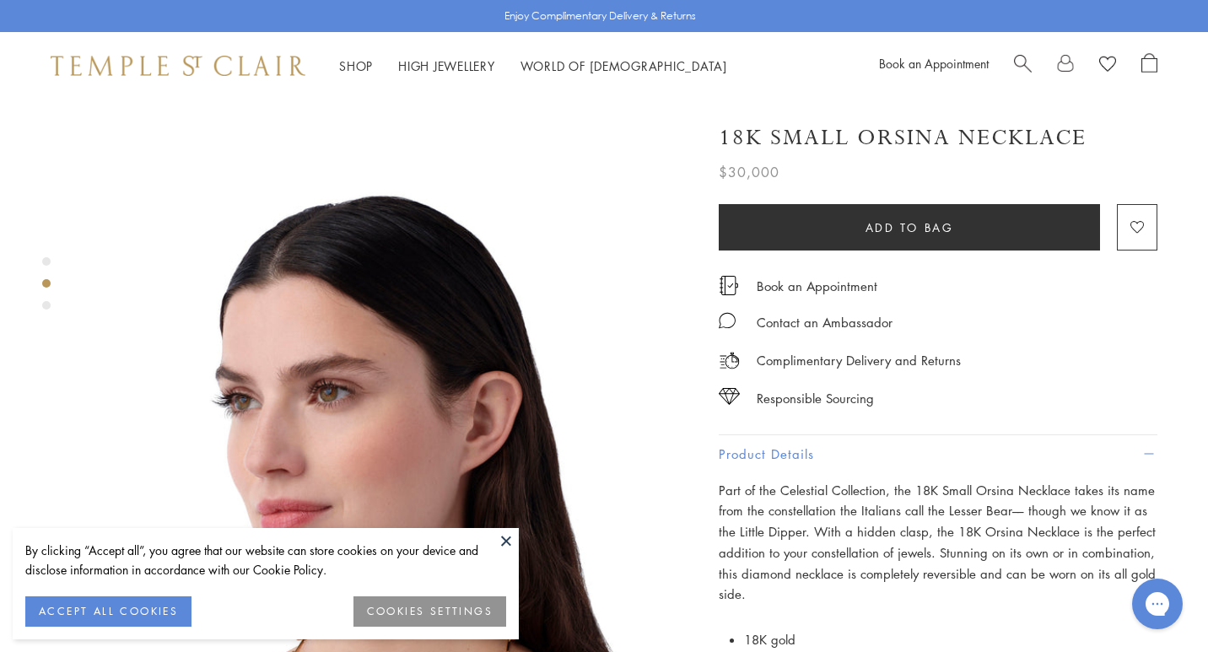
scroll to position [454, 0]
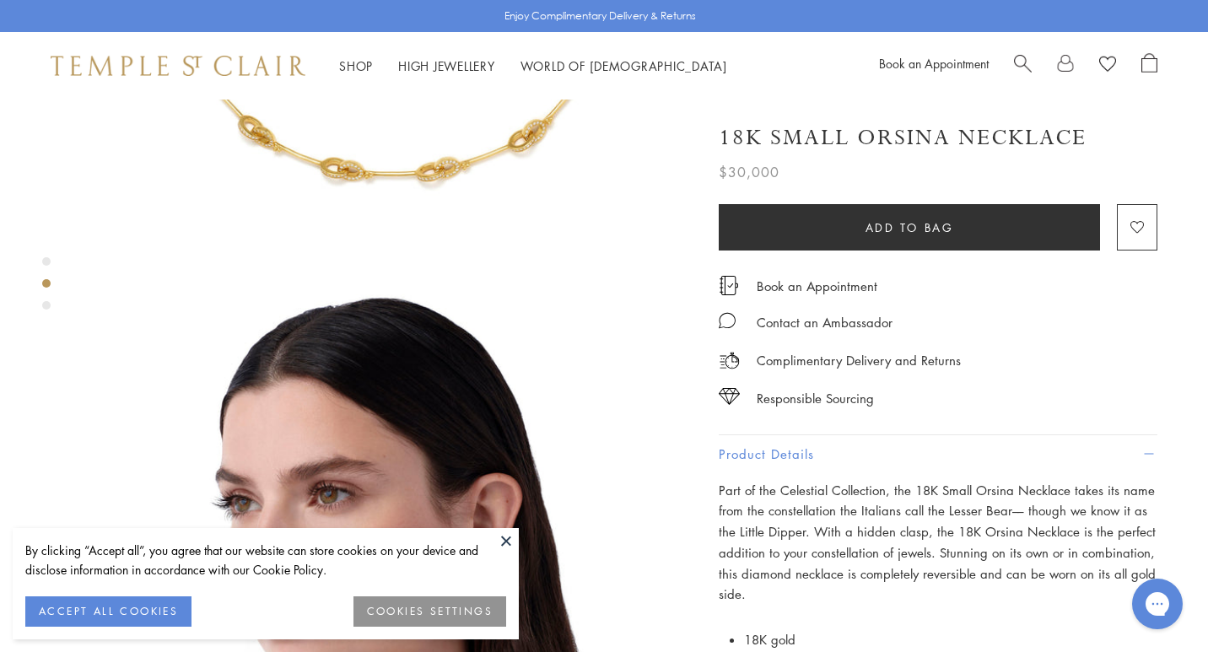
click at [21, 313] on div at bounding box center [372, 585] width 744 height 1878
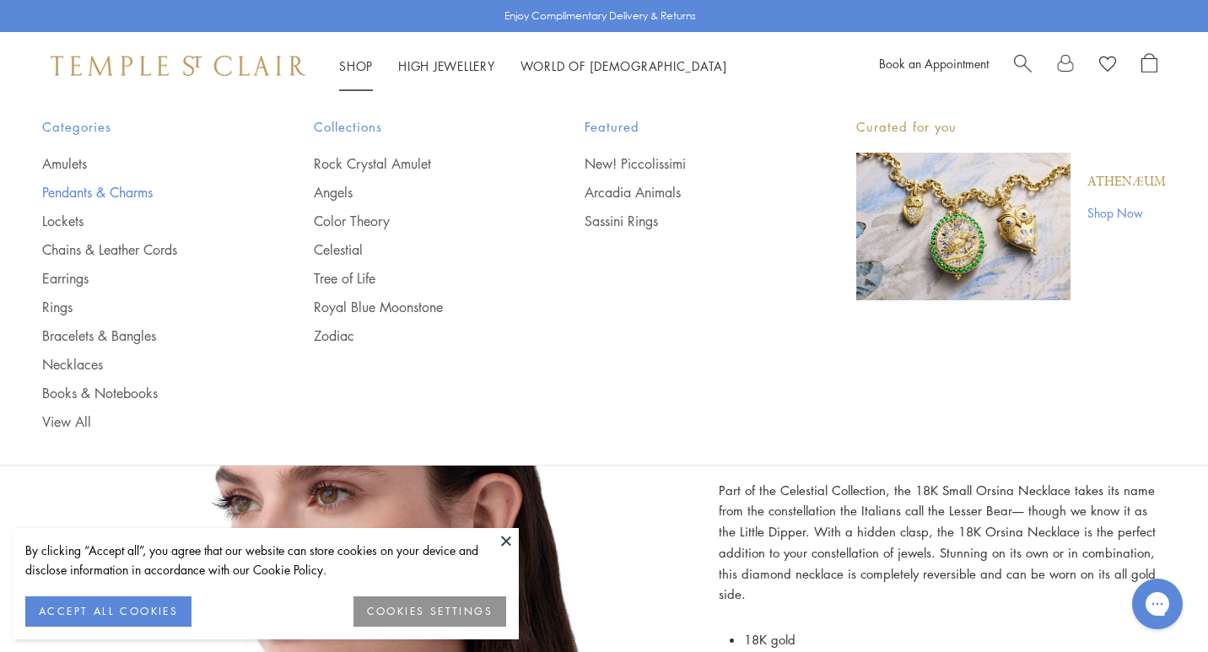
click at [66, 191] on link "Pendants & Charms" at bounding box center [144, 192] width 204 height 19
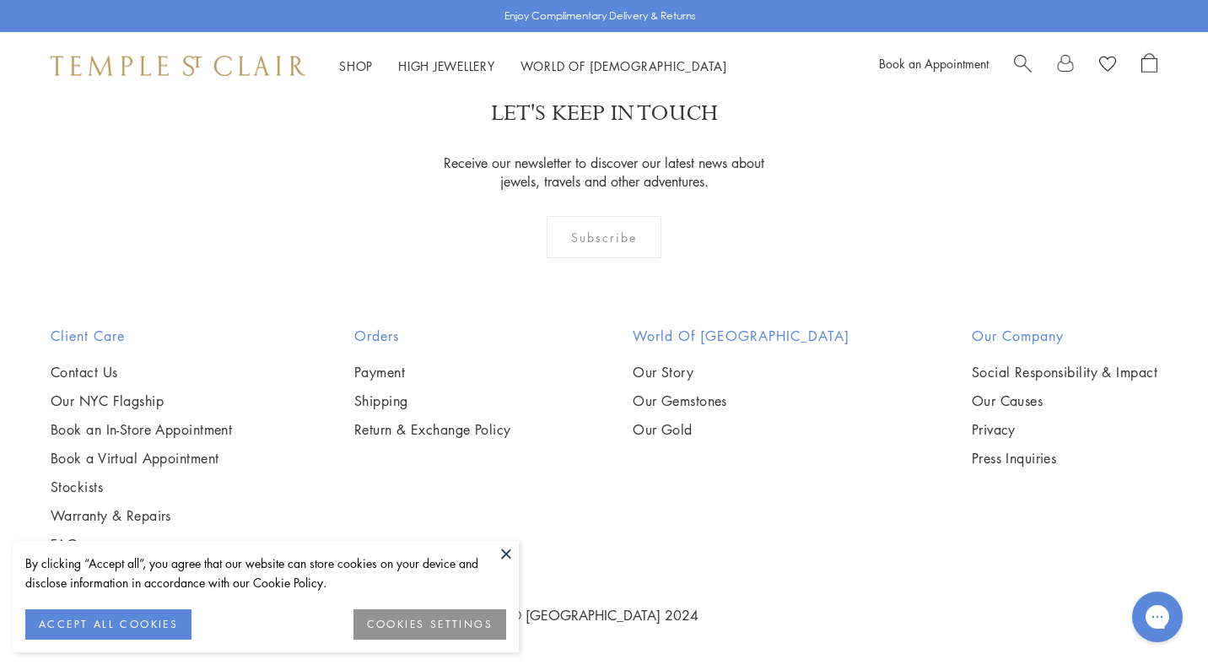
scroll to position [8121, 0]
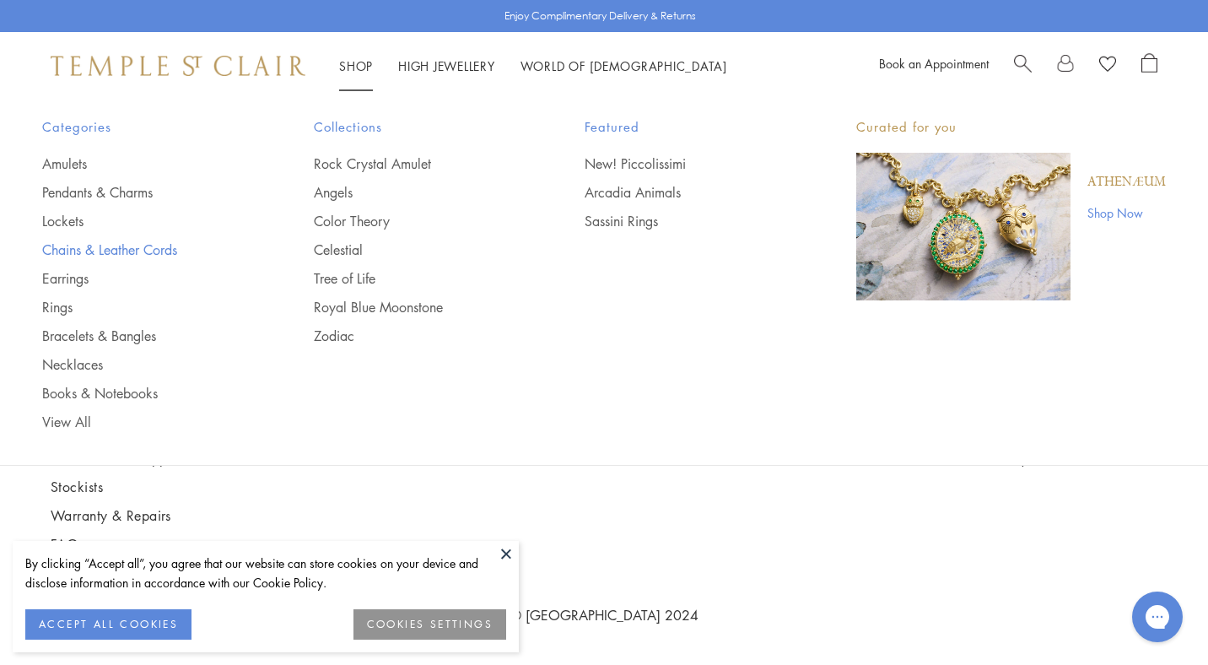
click at [91, 249] on link "Chains & Leather Cords" at bounding box center [144, 249] width 204 height 19
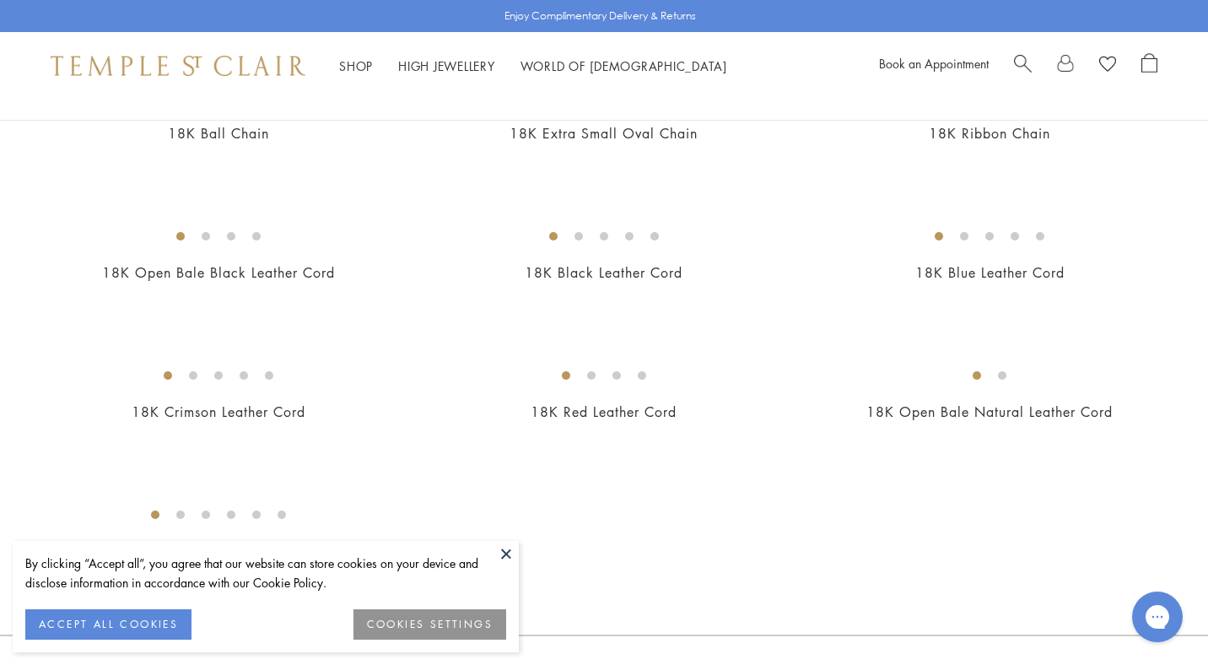
scroll to position [795, 0]
